Goal: Task Accomplishment & Management: Manage account settings

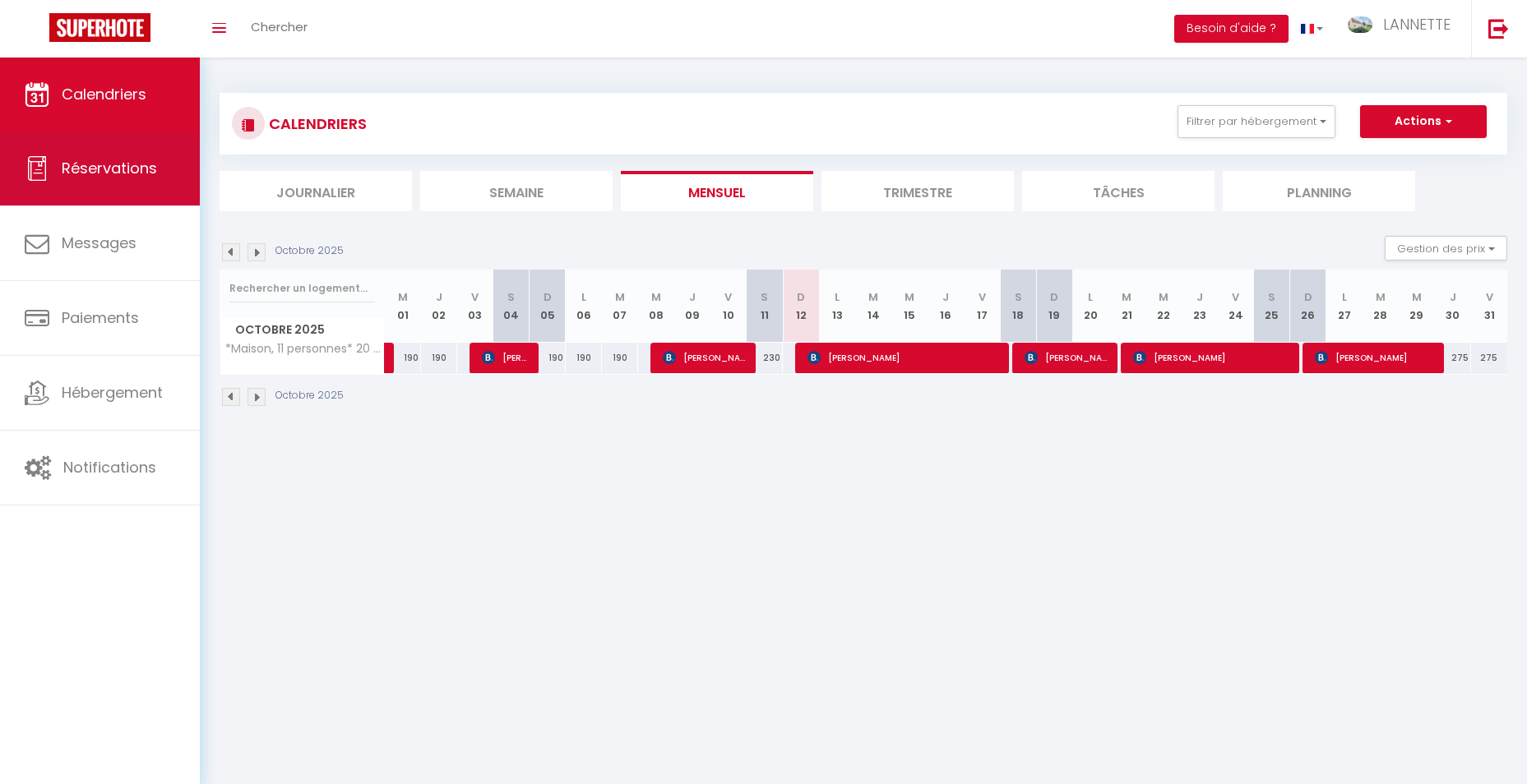
click at [104, 166] on span "Réservations" at bounding box center [109, 168] width 96 height 20
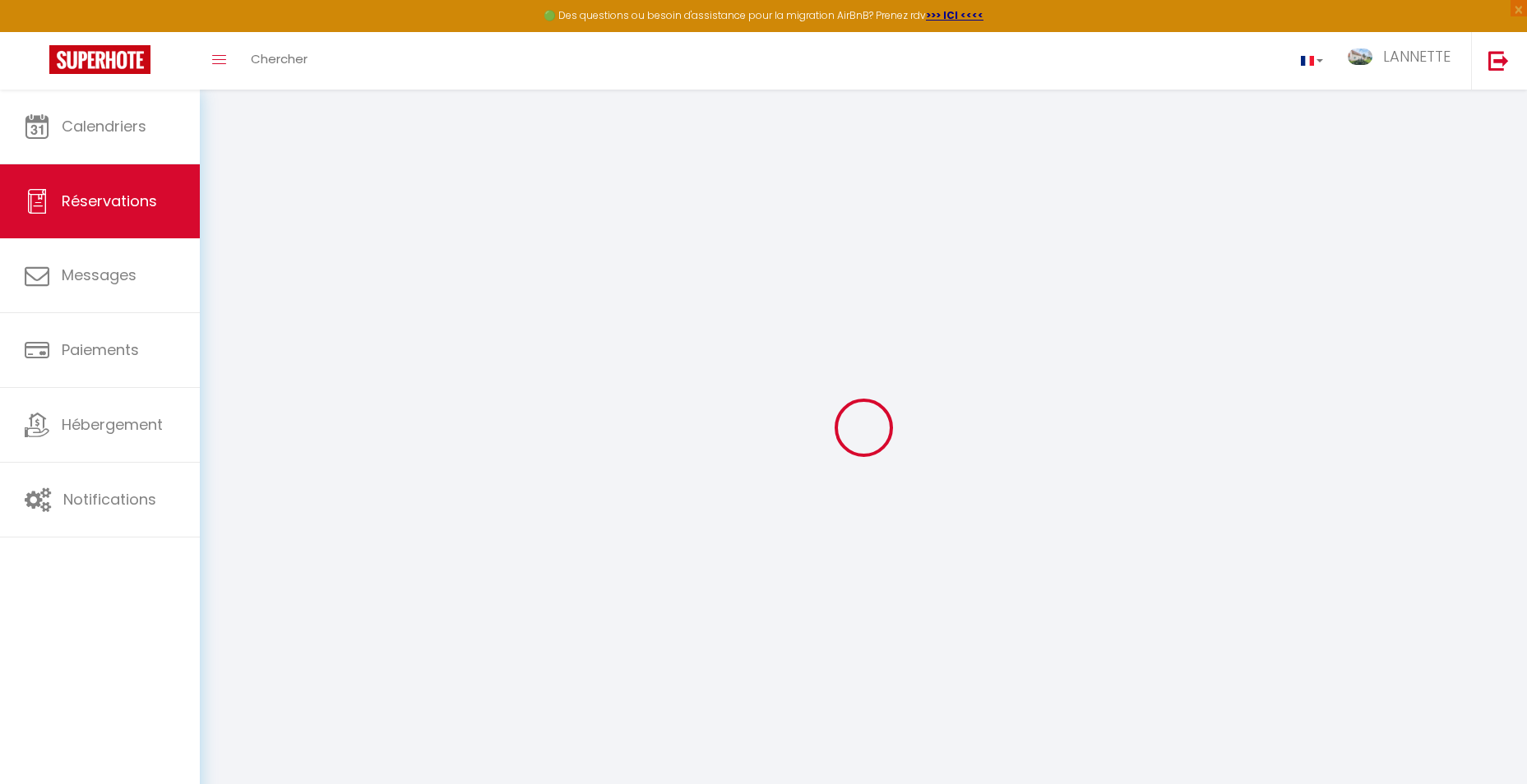
select select "all"
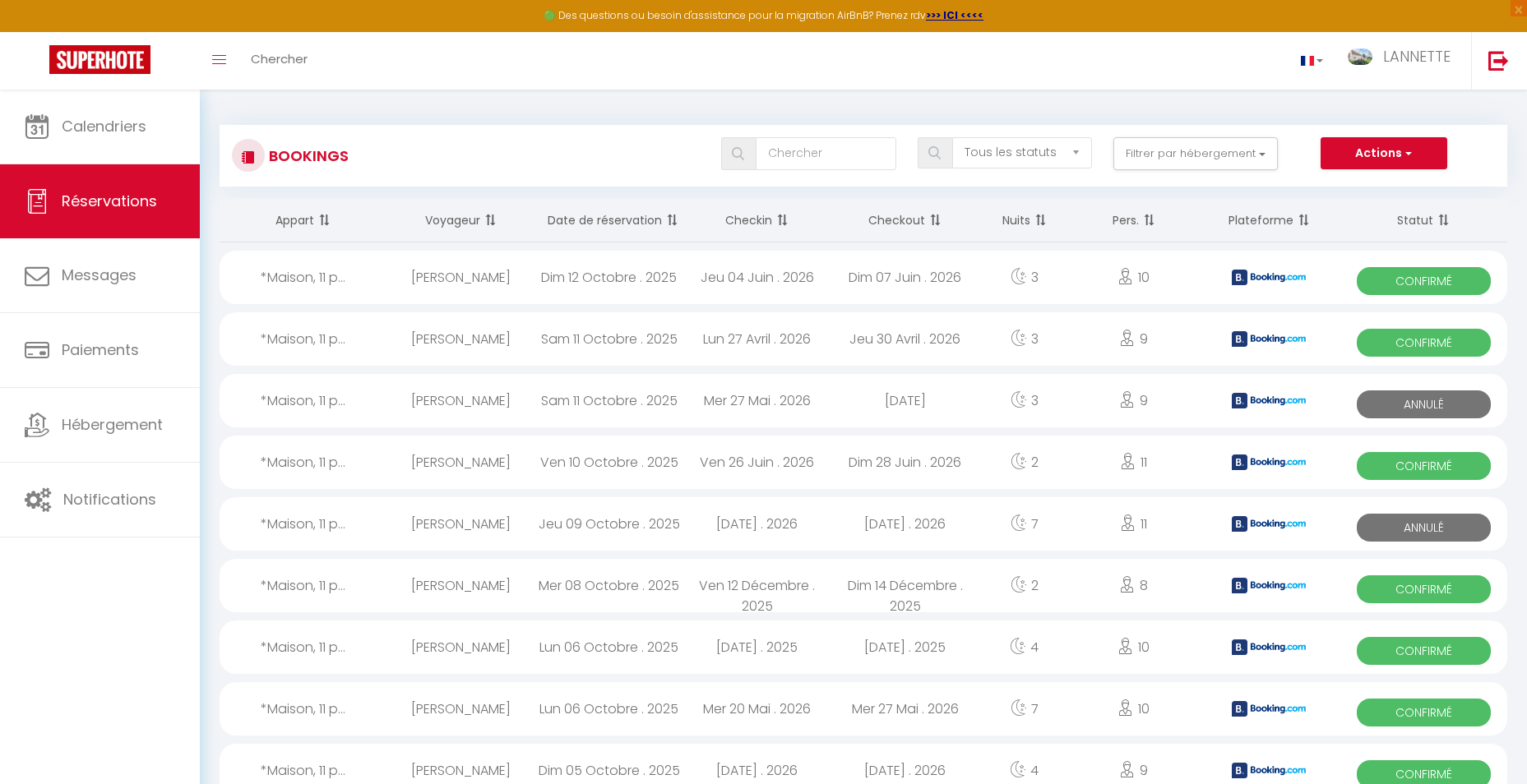
click at [318, 276] on div "*Maison, 11 p..." at bounding box center [303, 277] width 168 height 54
select select "OK"
select select "KO"
select select "0"
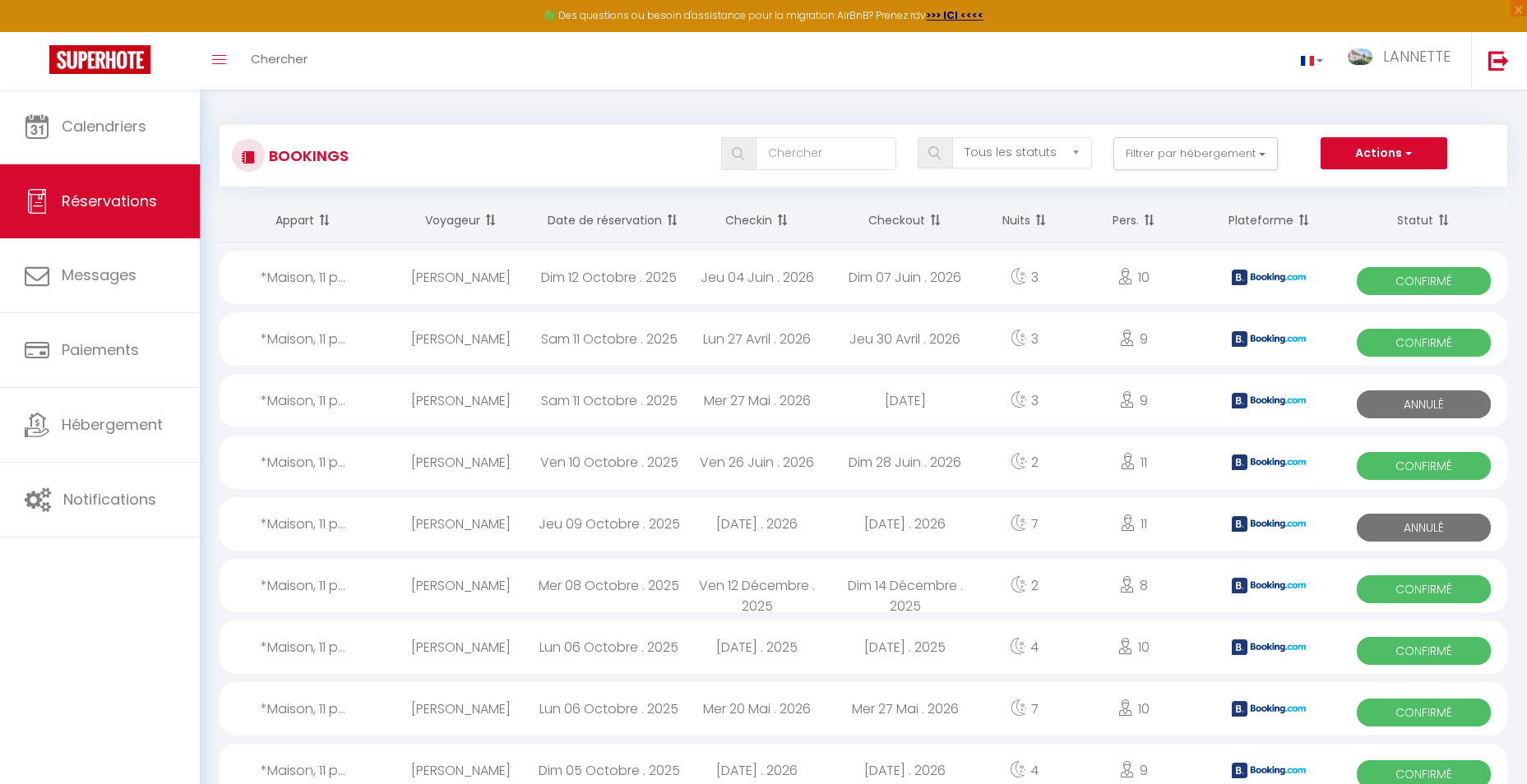
select select "1"
select select
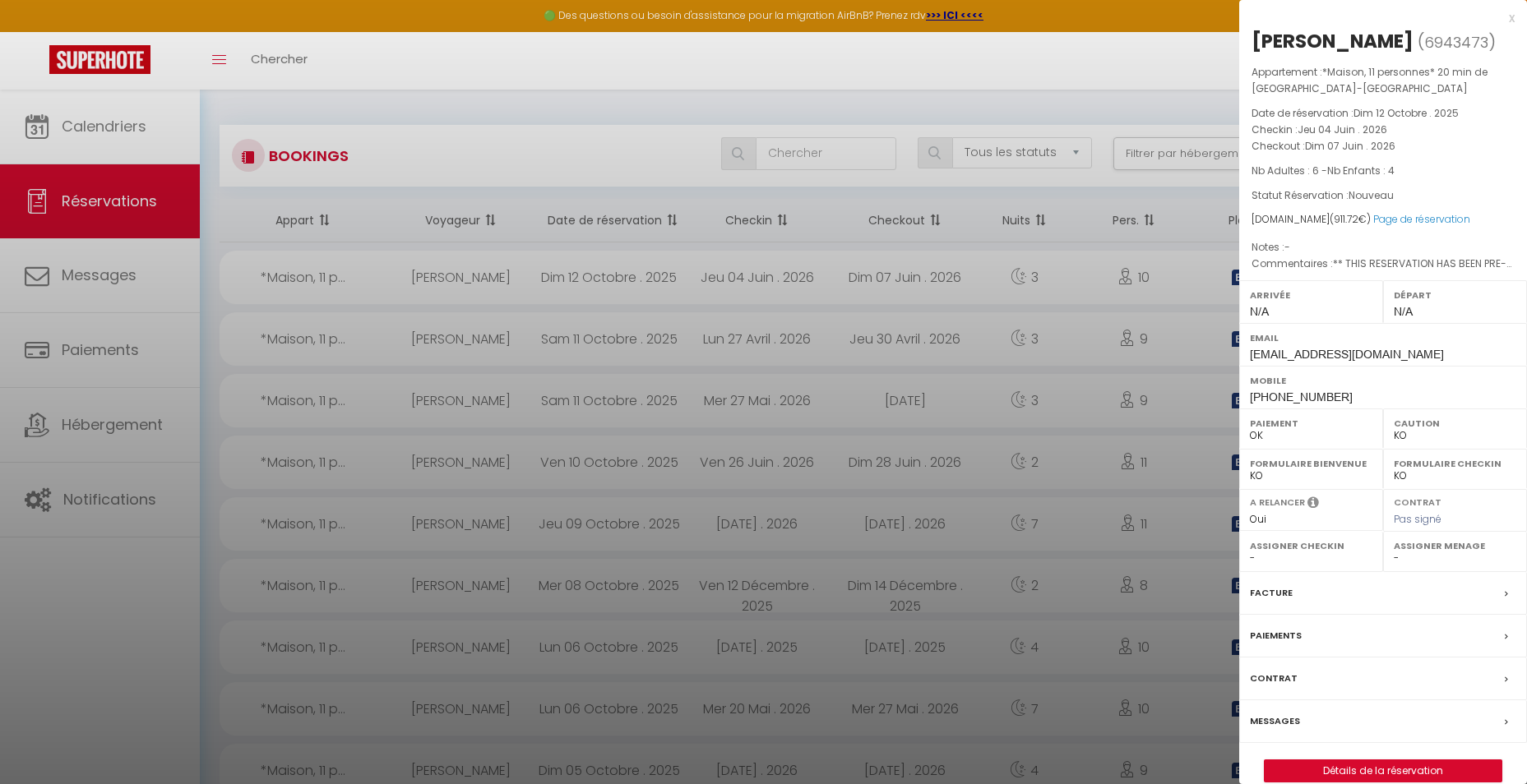
click at [1271, 674] on label "Contrat" at bounding box center [1273, 678] width 47 height 18
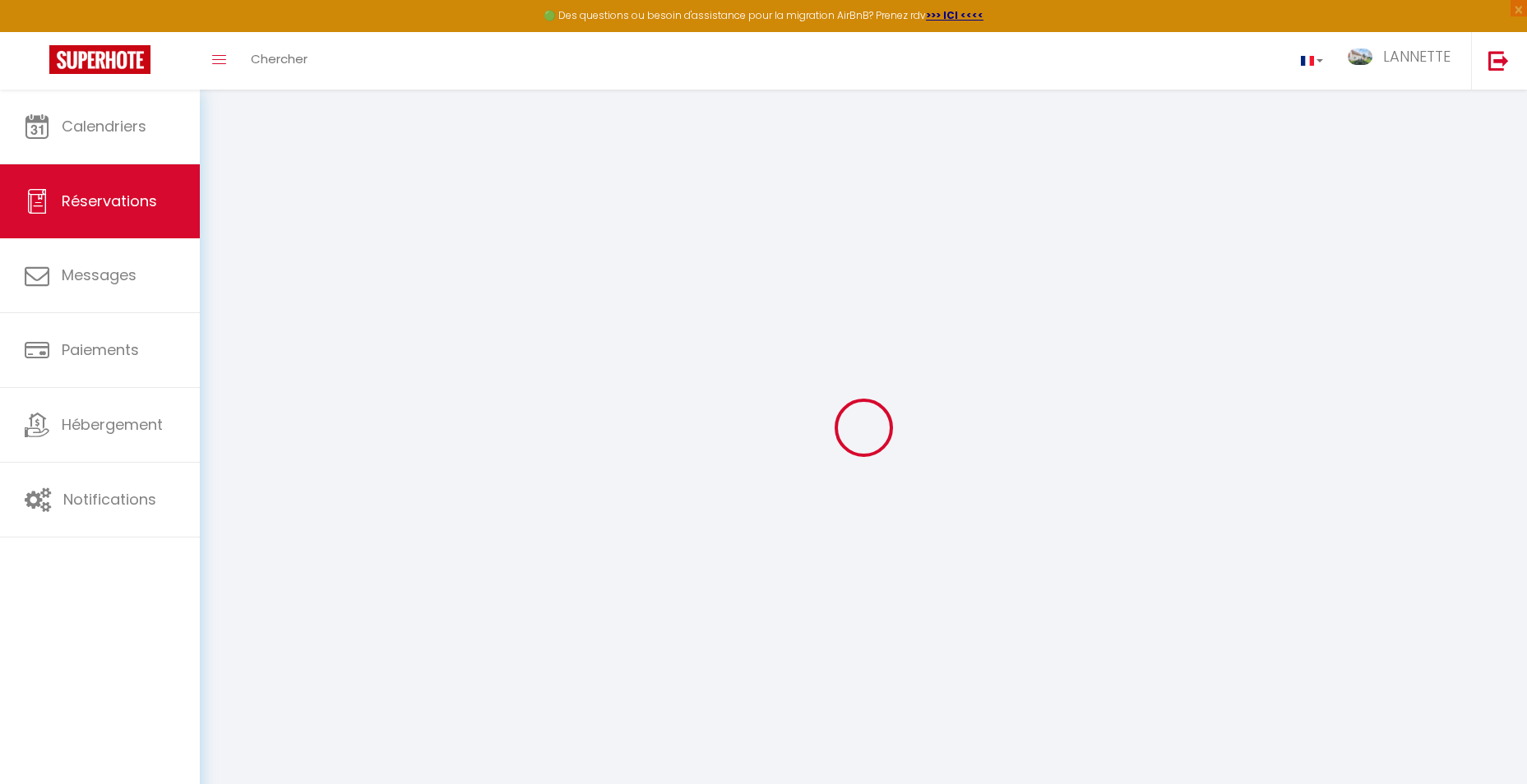
type input "Sofia"
type input "[PERSON_NAME]"
type input "[EMAIL_ADDRESS][DOMAIN_NAME]"
type input "[PHONE_NUMBER]"
type input "[STREET_ADDRESS]"
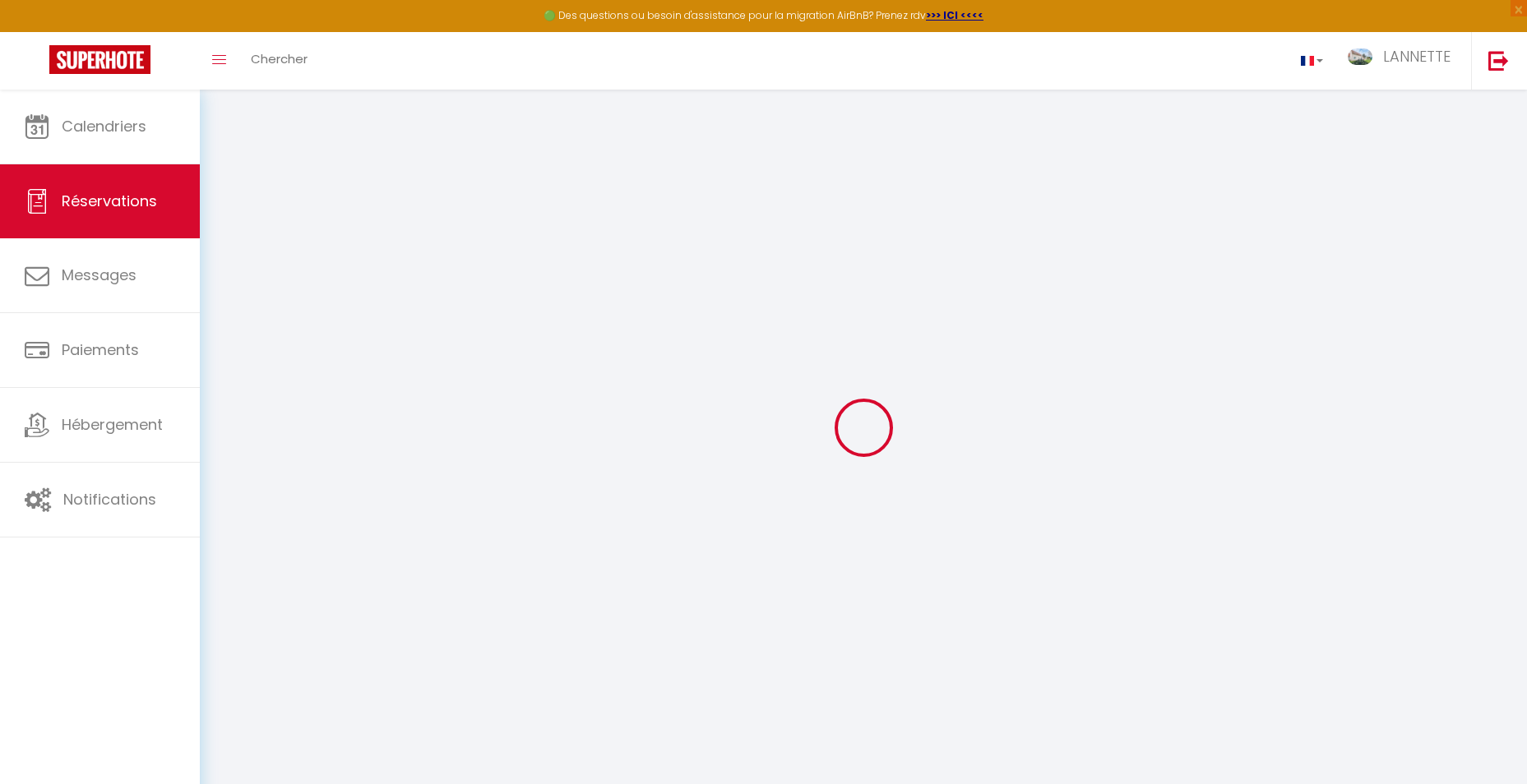
type input "Barreiro"
select select "PT"
type input "143.06"
type input "12.76"
select select "38646"
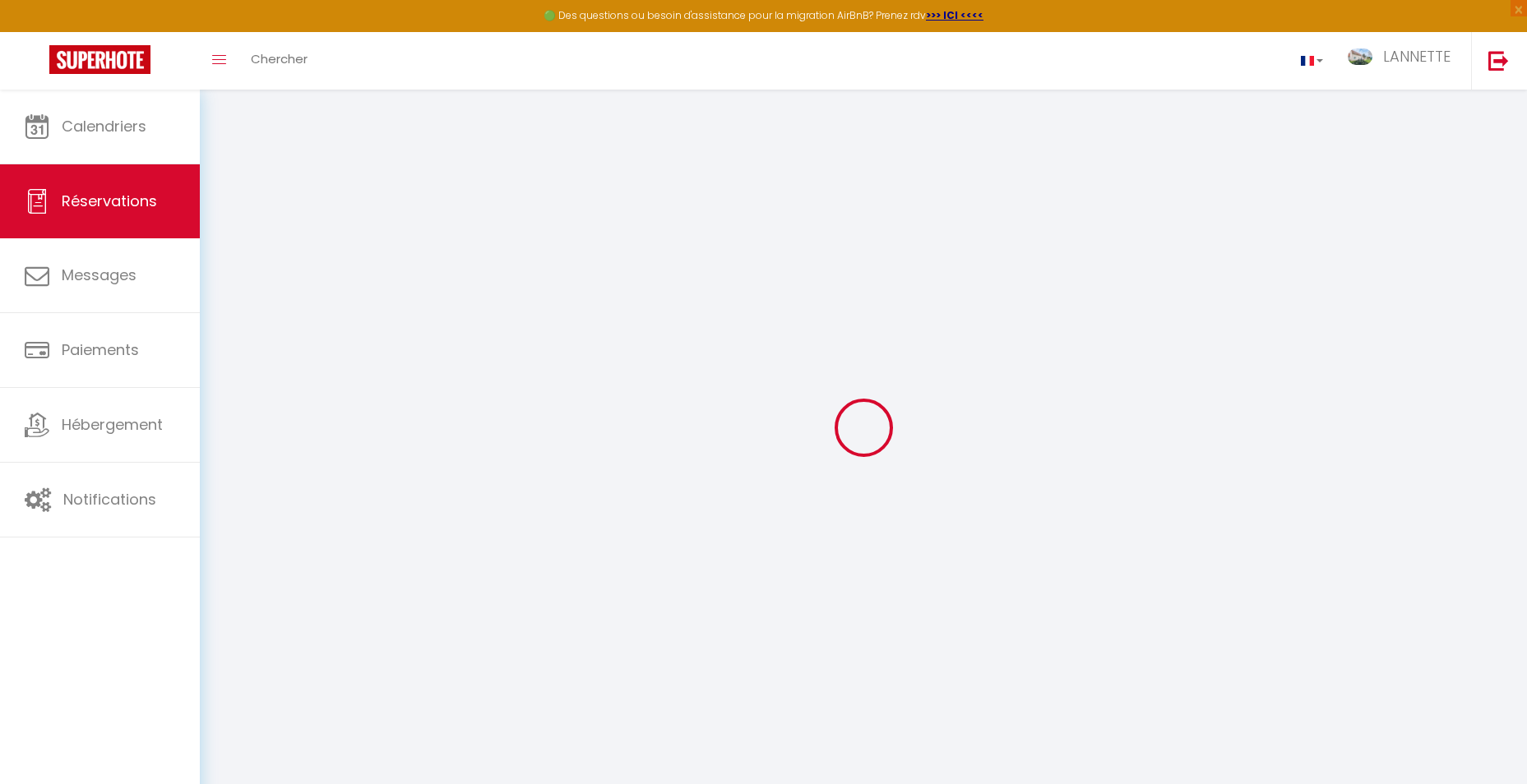
select select "1"
select select
type input "6"
type input "4"
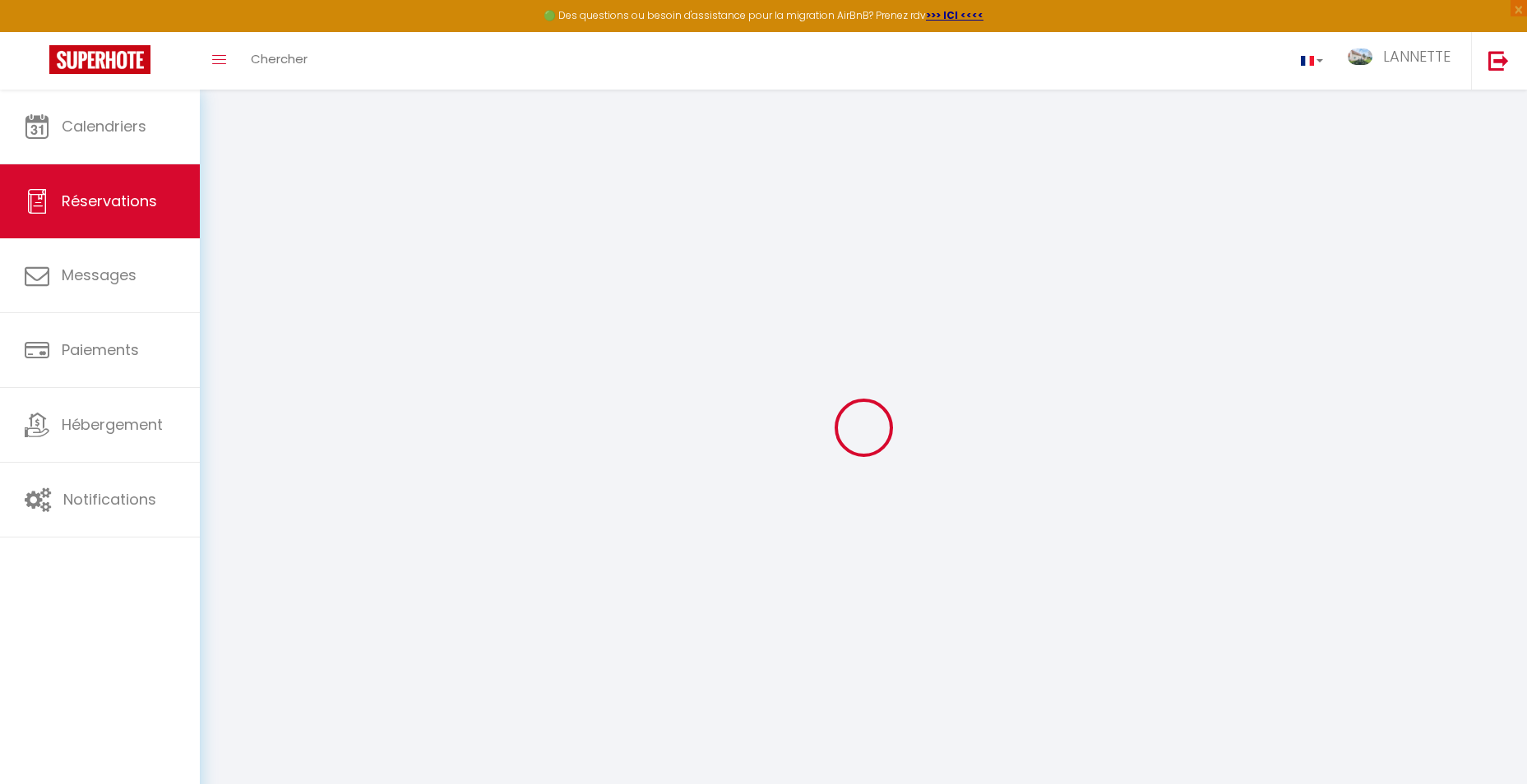
select select "12"
select select
select select "2"
type input "0"
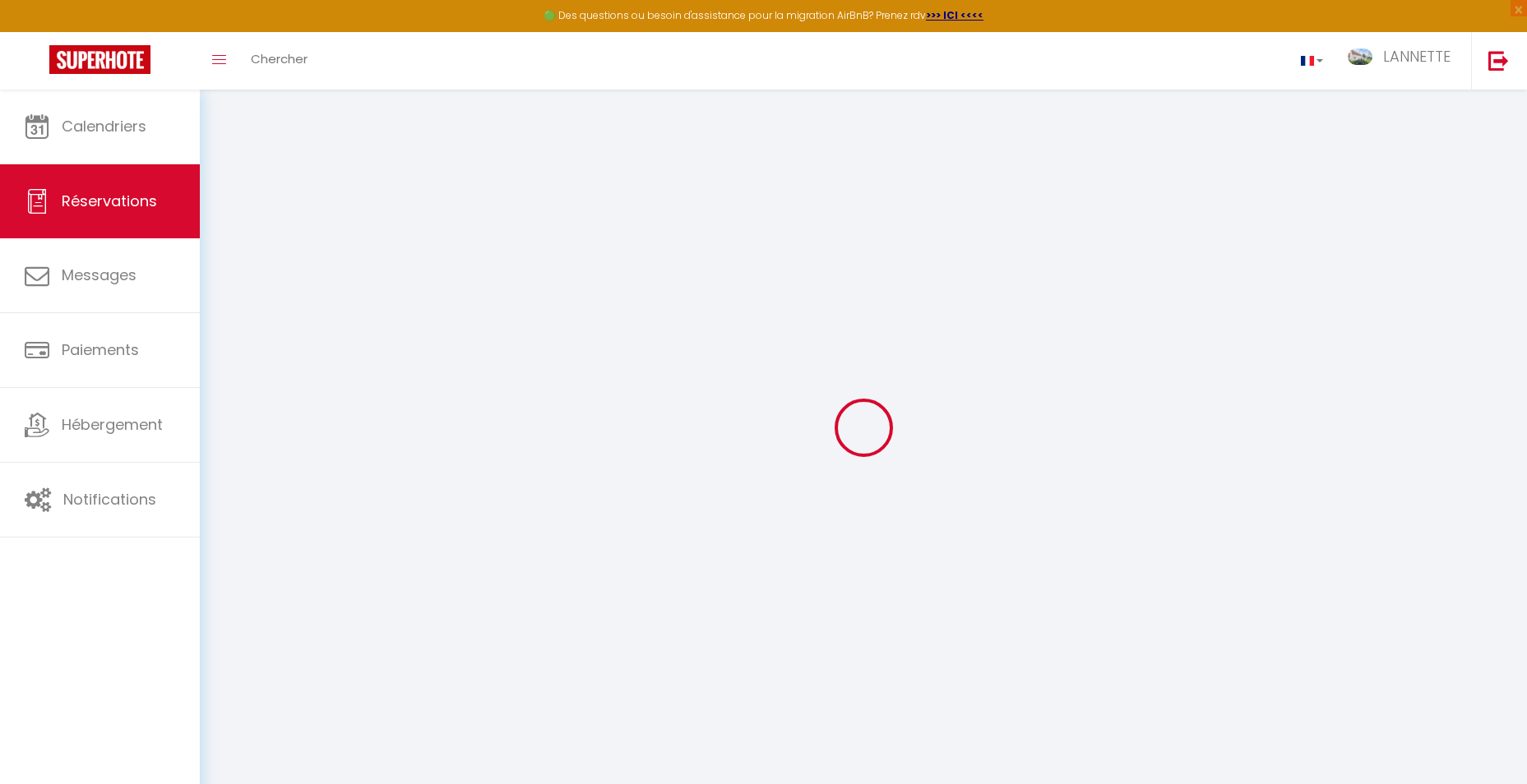
type input "0"
select select
select select "14"
select select
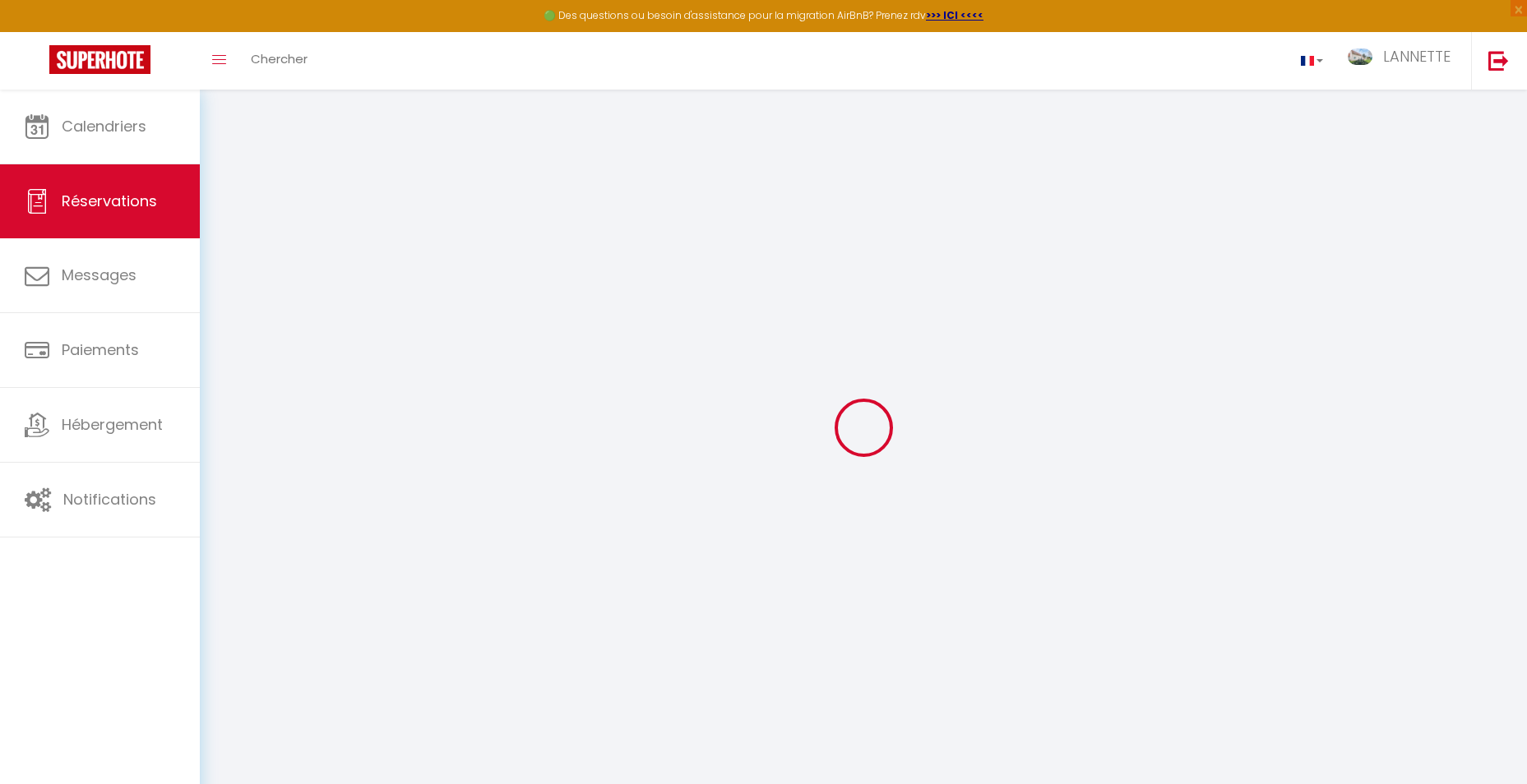
select select
checkbox input "false"
select select
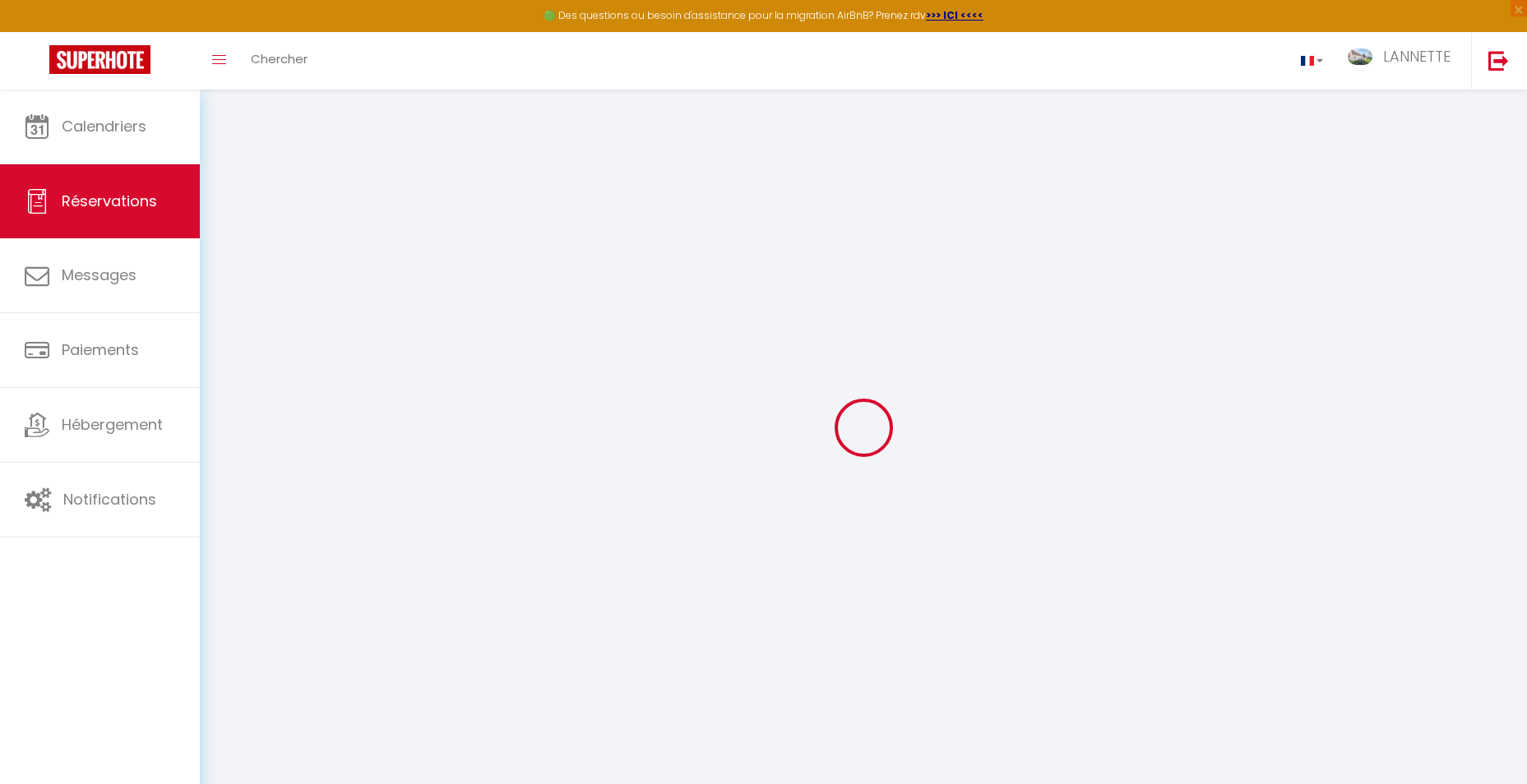
select select
checkbox input "false"
type textarea "** THIS RESERVATION HAS BEEN PRE-PAID ** BOOKING NOTE : Payment charge is EUR 1…"
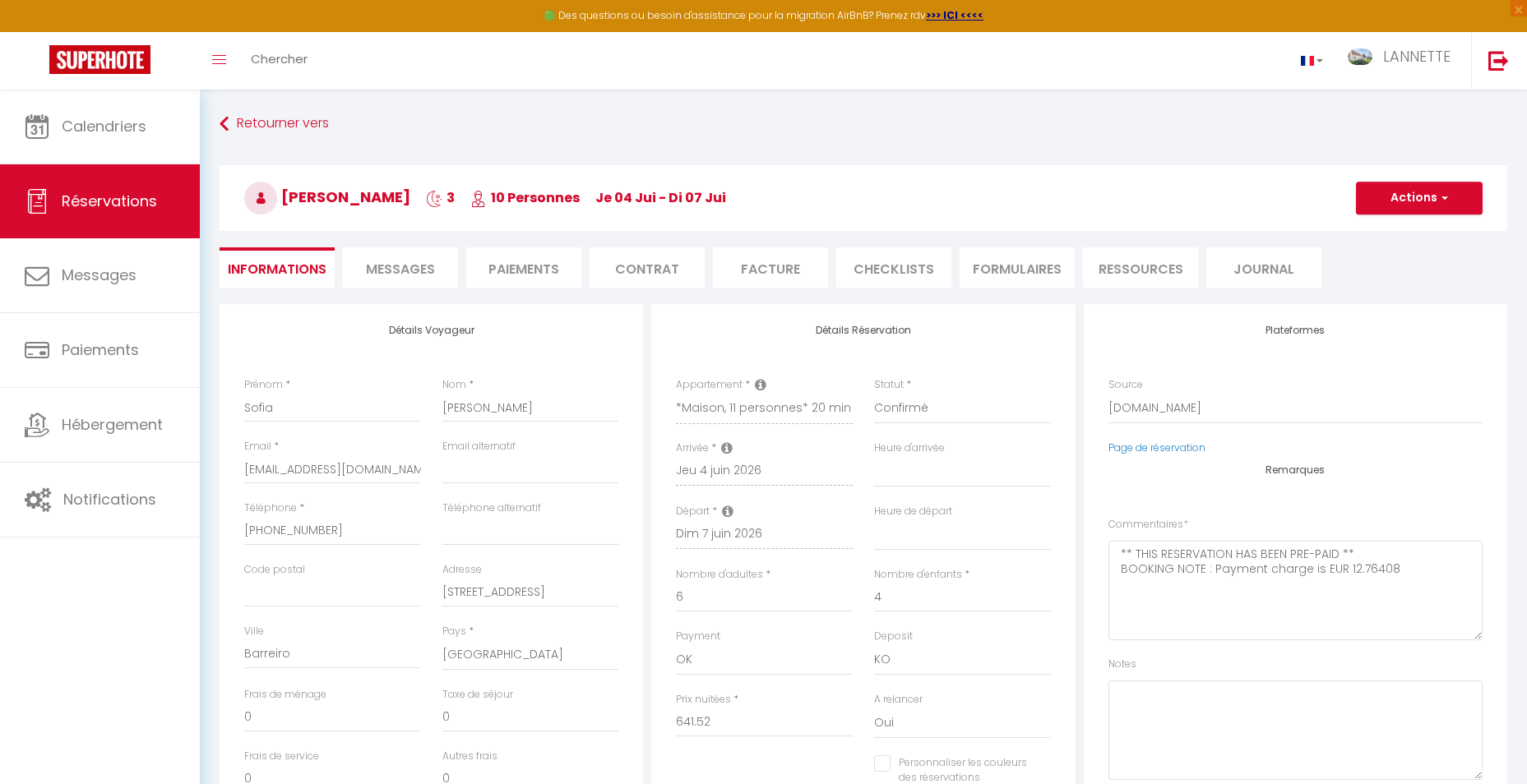
type input "200"
type input "70.2"
select select
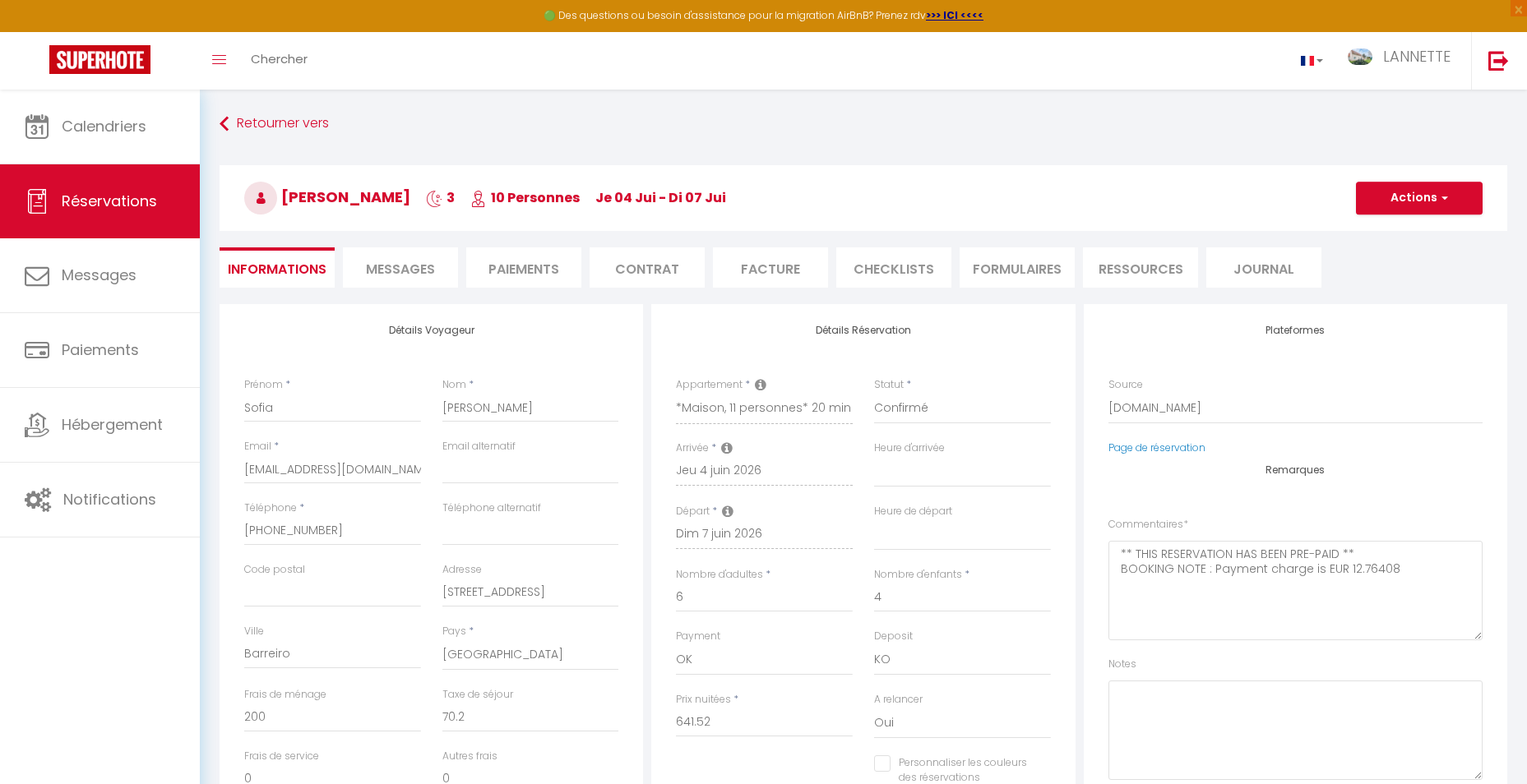
select select
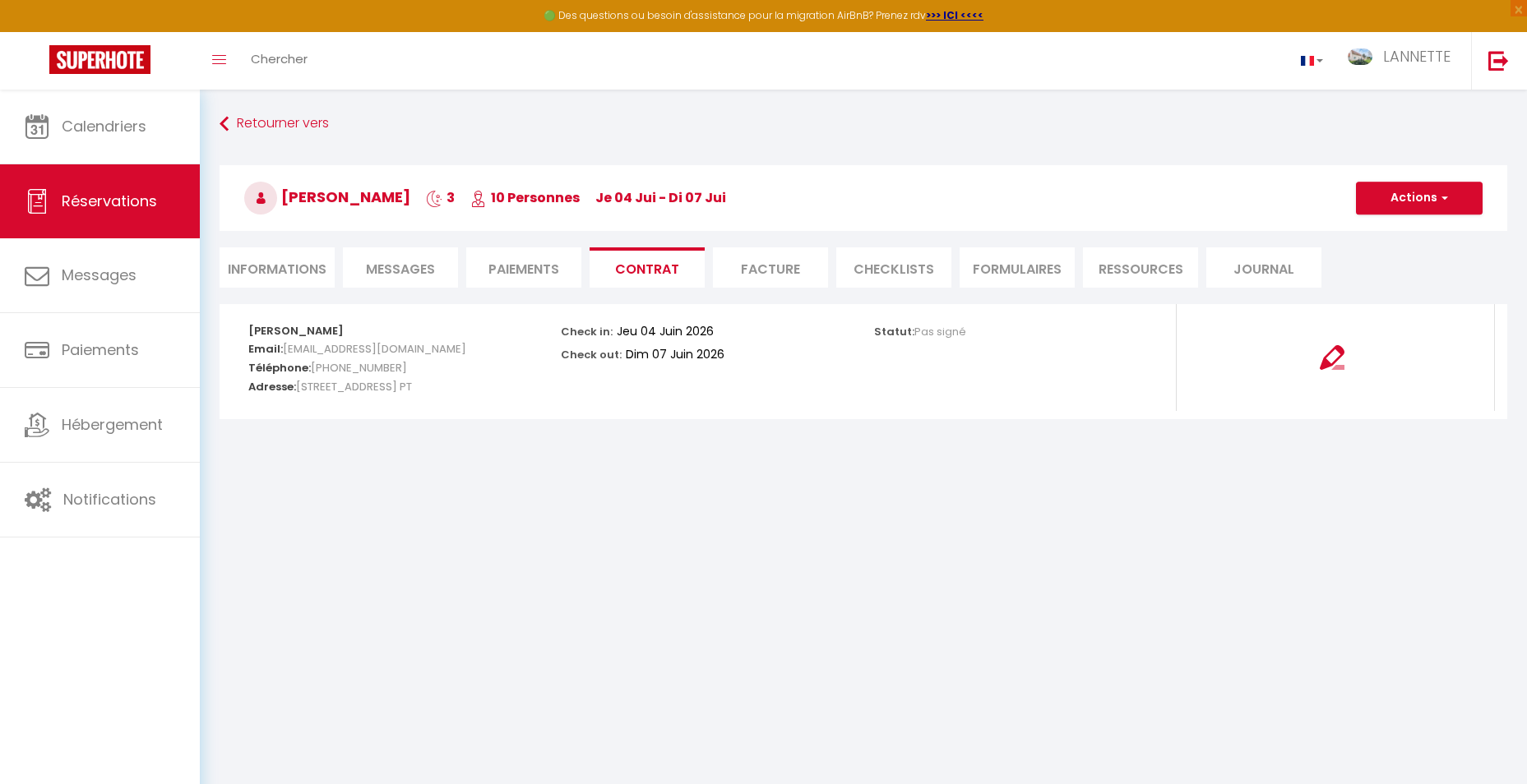
click at [286, 263] on li "Informations" at bounding box center [277, 267] width 115 height 40
select select
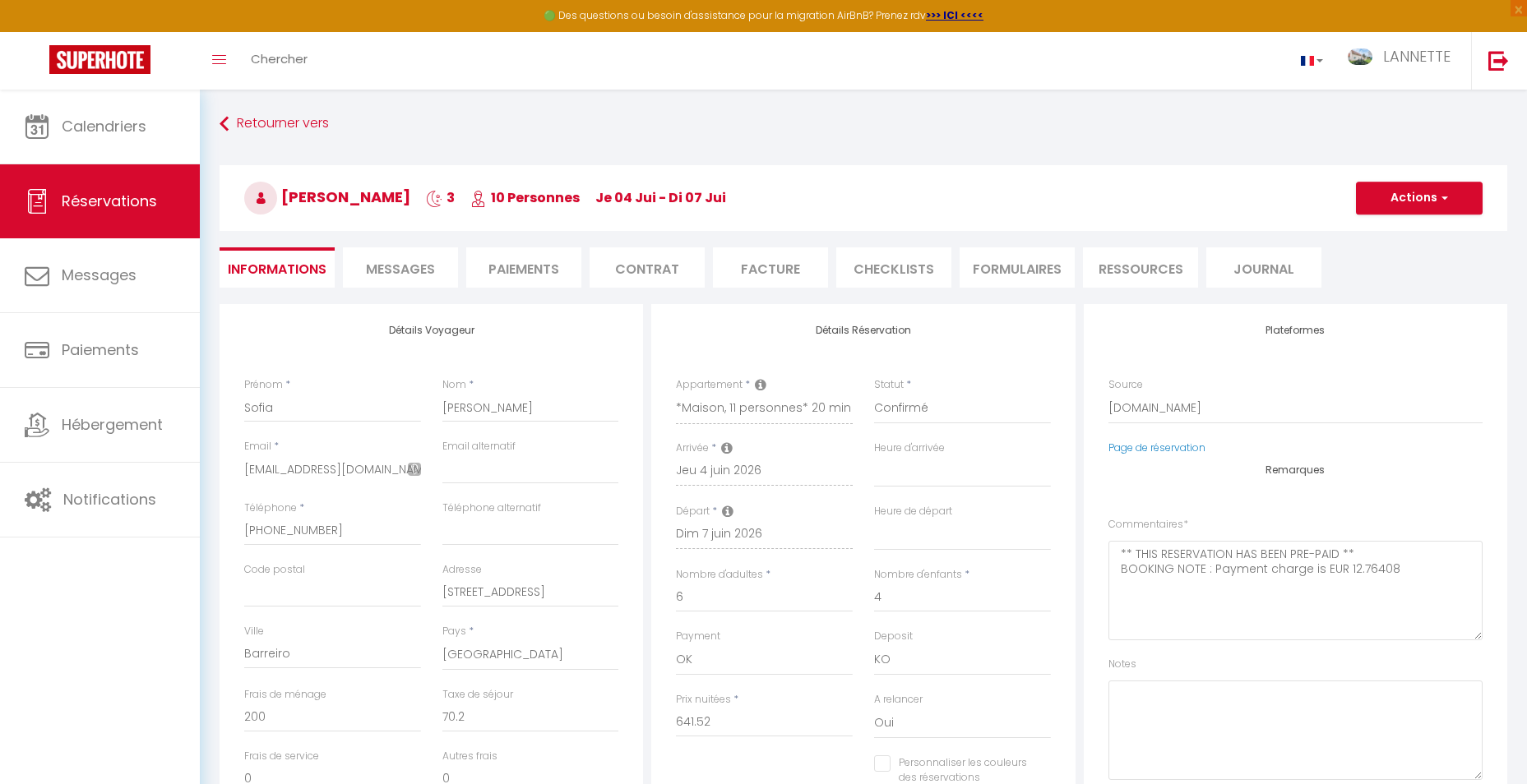
click at [773, 271] on li "Facture" at bounding box center [770, 267] width 115 height 40
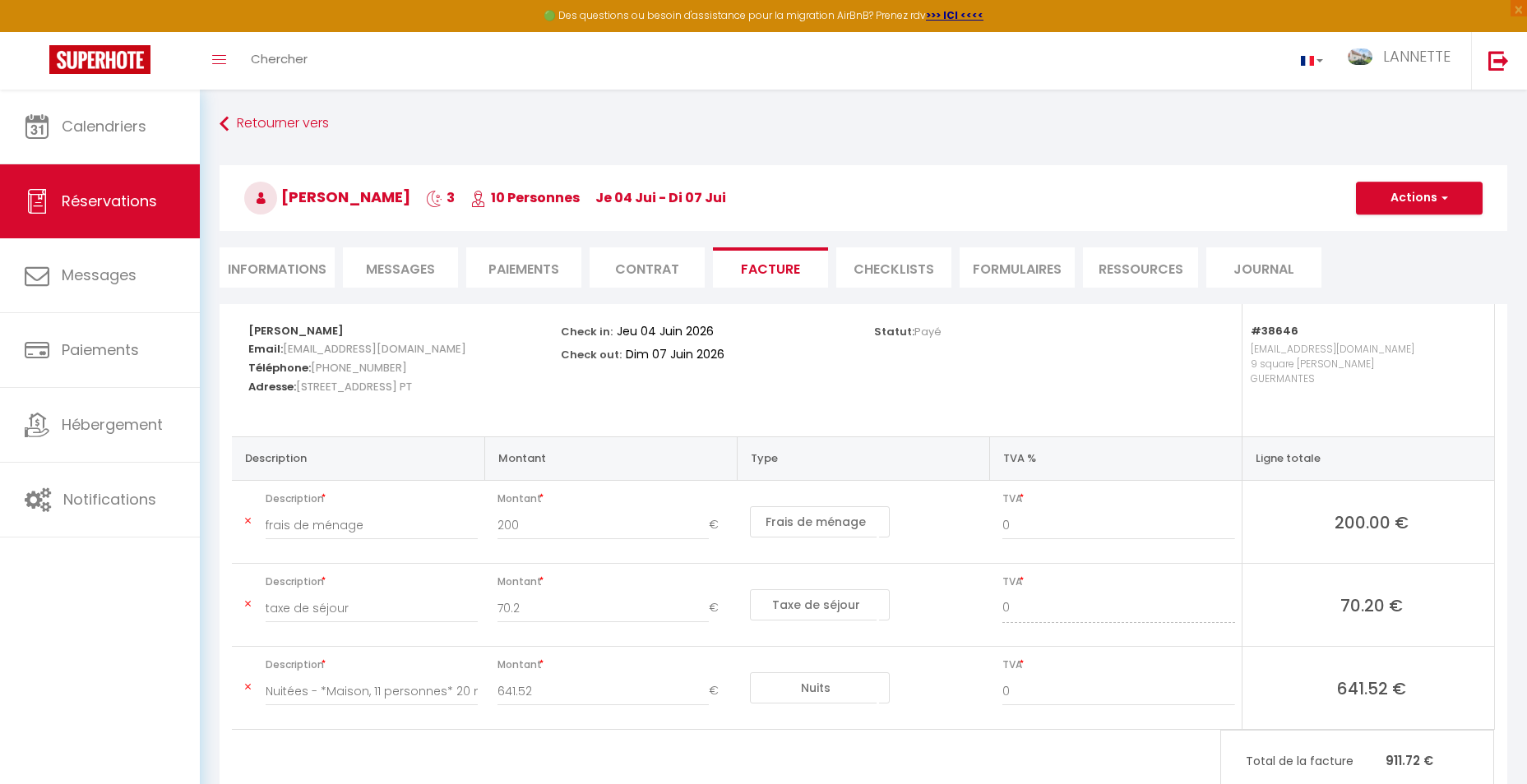
click at [297, 277] on li "Informations" at bounding box center [277, 267] width 115 height 40
select select
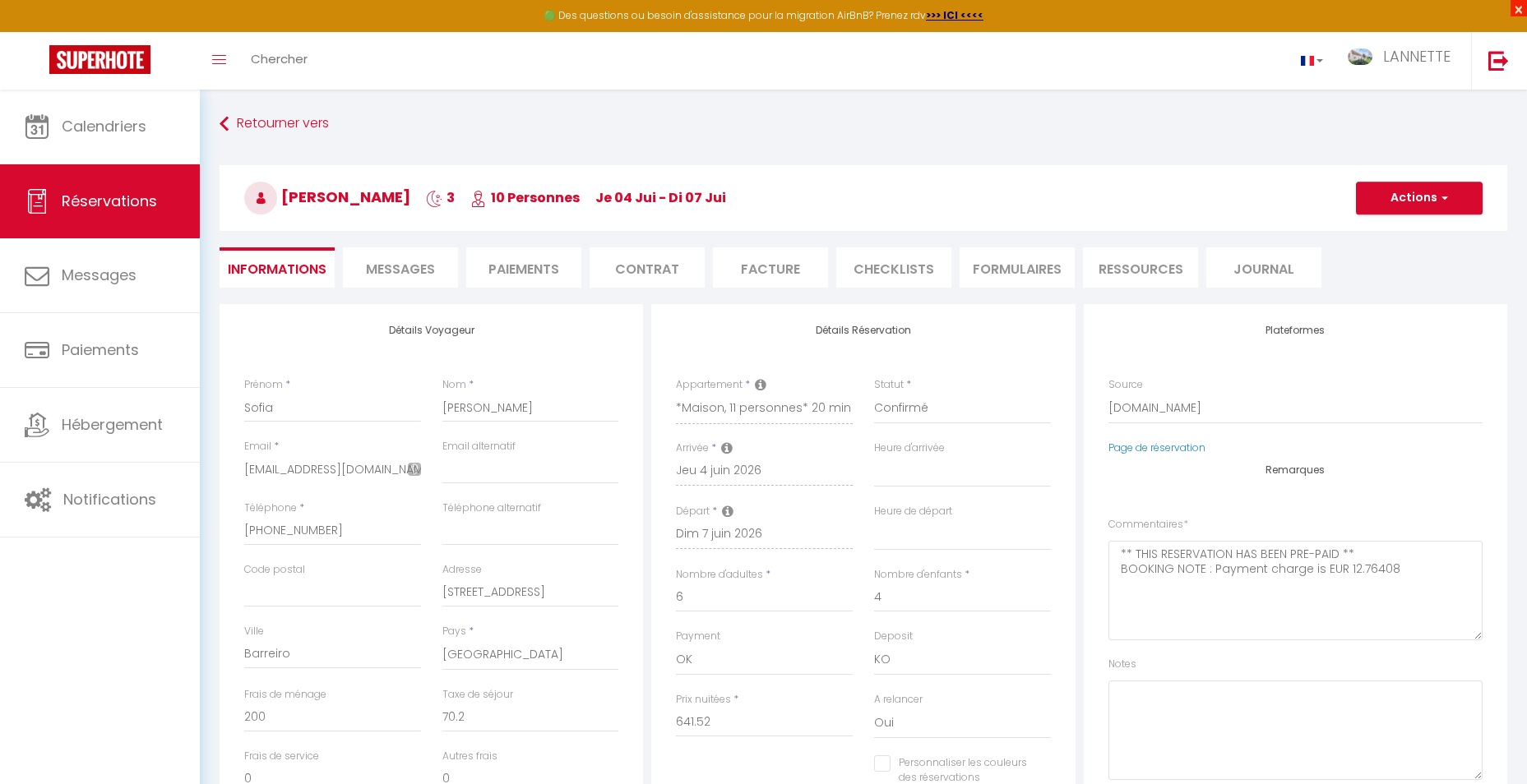
drag, startPoint x: 1522, startPoint y: 7, endPoint x: 1509, endPoint y: 8, distance: 13.0
click at [1522, 8] on span "×" at bounding box center [1519, 8] width 17 height 17
